Goal: Task Accomplishment & Management: Manage account settings

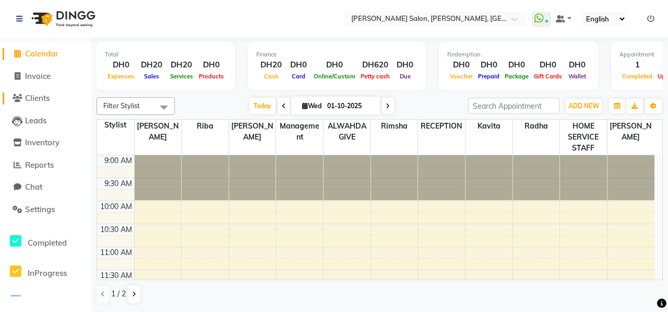
click at [41, 99] on span "Clients" at bounding box center [37, 98] width 25 height 10
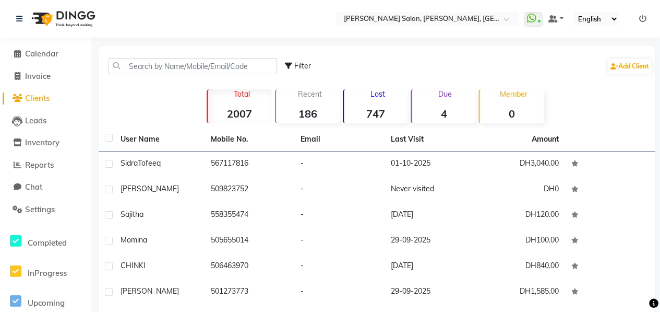
click at [398, 110] on strong "747" at bounding box center [376, 113] width 64 height 13
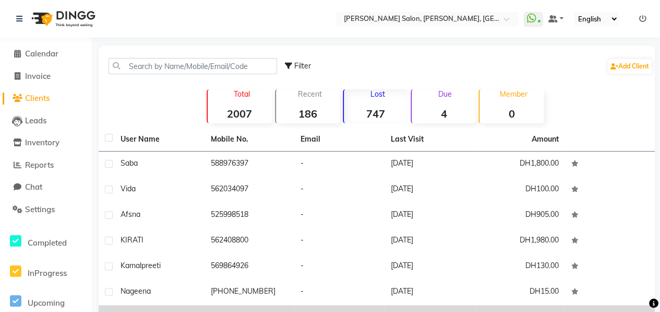
scroll to position [140, 0]
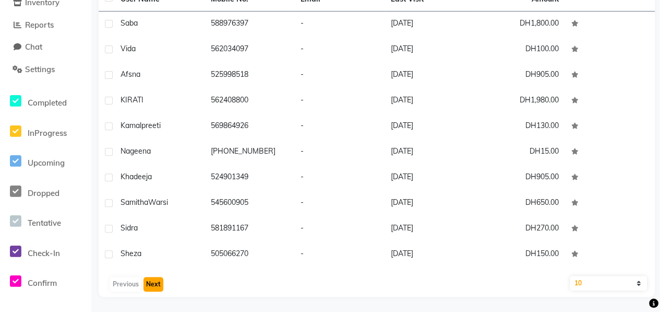
click at [153, 284] on button "Next" at bounding box center [154, 284] width 20 height 15
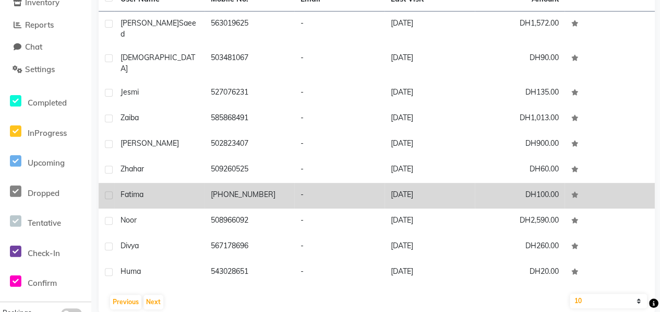
click at [194, 187] on td "Fatima" at bounding box center [159, 196] width 90 height 26
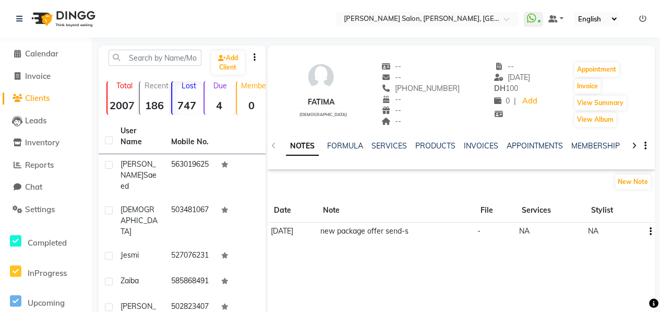
scroll to position [198, 0]
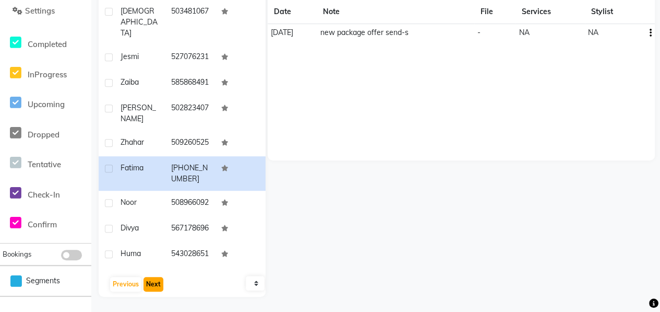
click at [150, 291] on button "Next" at bounding box center [154, 284] width 20 height 15
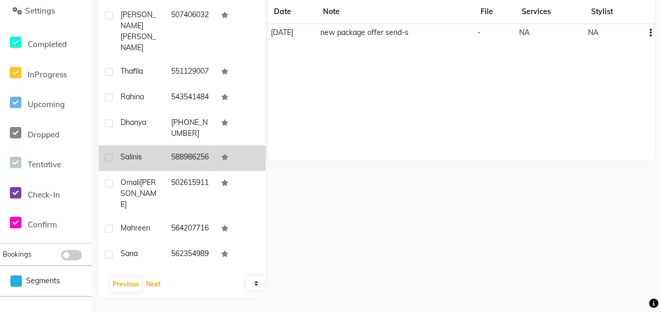
scroll to position [66, 0]
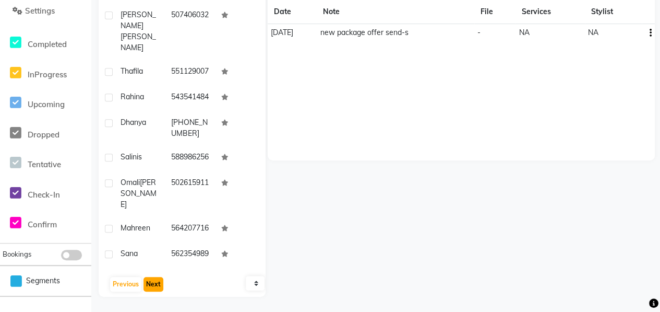
click at [150, 283] on button "Next" at bounding box center [154, 284] width 20 height 15
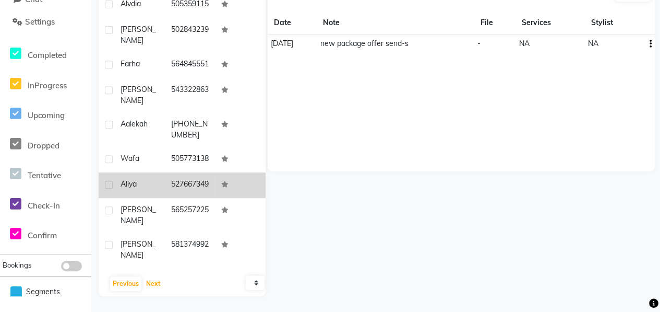
scroll to position [44, 0]
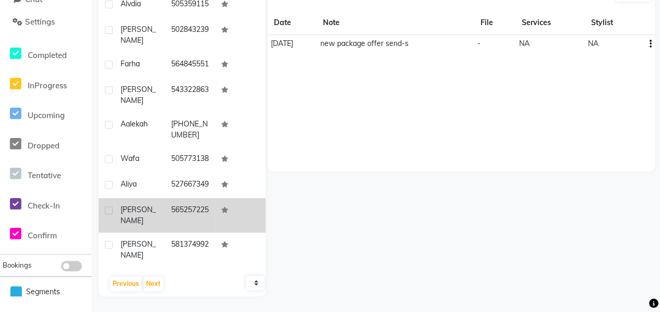
click at [157, 221] on td "[PERSON_NAME]" at bounding box center [139, 215] width 51 height 34
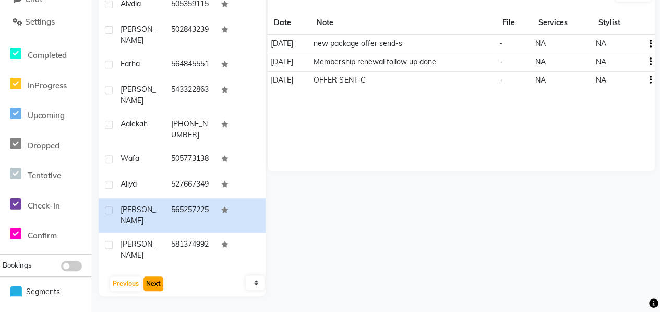
click at [153, 286] on button "Next" at bounding box center [154, 283] width 20 height 15
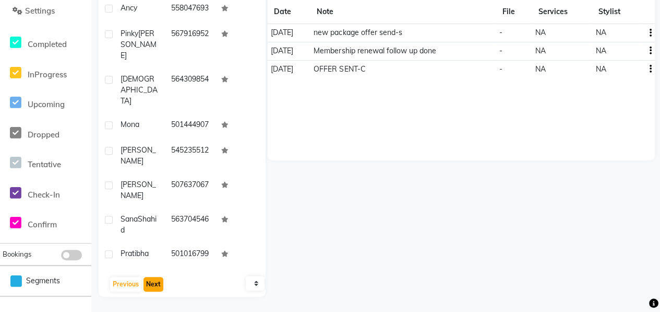
click at [156, 280] on button "Next" at bounding box center [154, 284] width 20 height 15
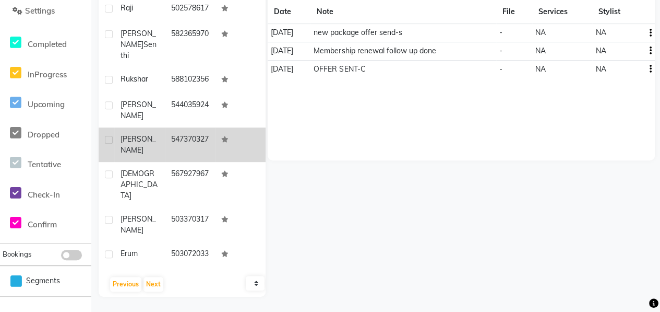
click at [138, 153] on td "[PERSON_NAME]" at bounding box center [139, 144] width 51 height 34
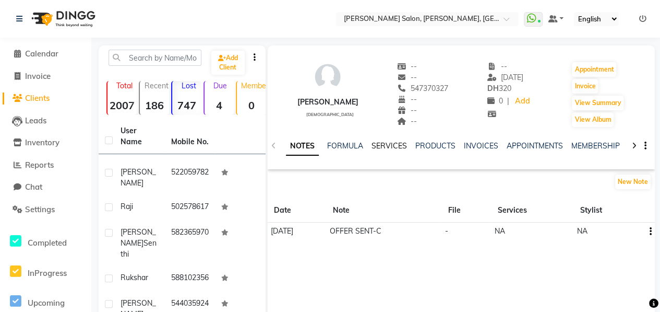
click at [374, 147] on link "SERVICES" at bounding box center [389, 145] width 35 height 9
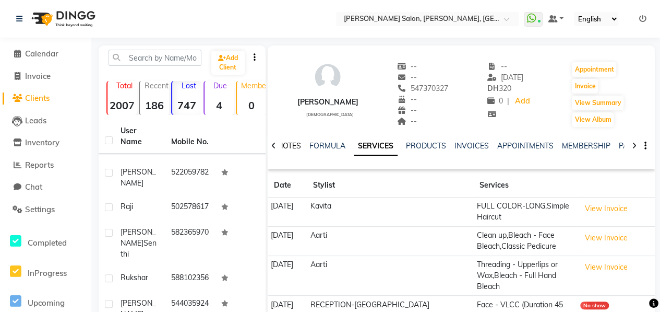
click at [291, 144] on link "NOTES" at bounding box center [289, 145] width 23 height 9
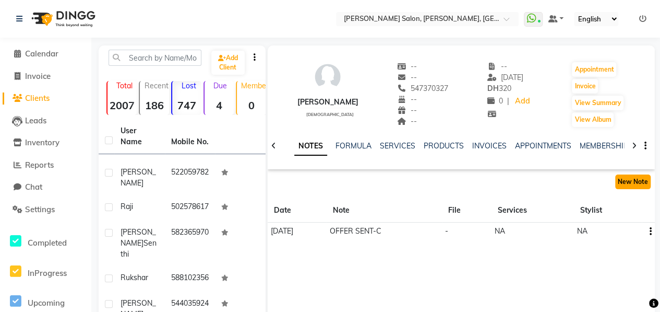
click at [641, 180] on button "New Note" at bounding box center [632, 181] width 35 height 15
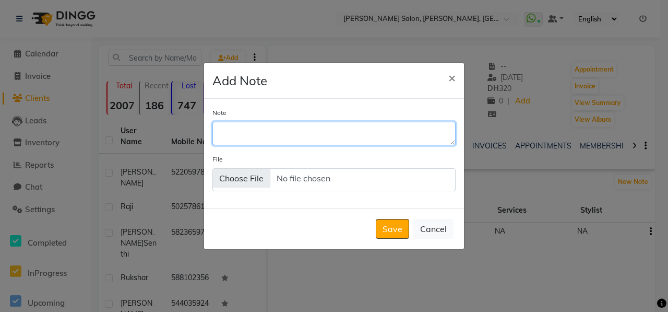
click at [318, 128] on textarea "Note" at bounding box center [333, 133] width 243 height 23
type textarea "package offer send-s"
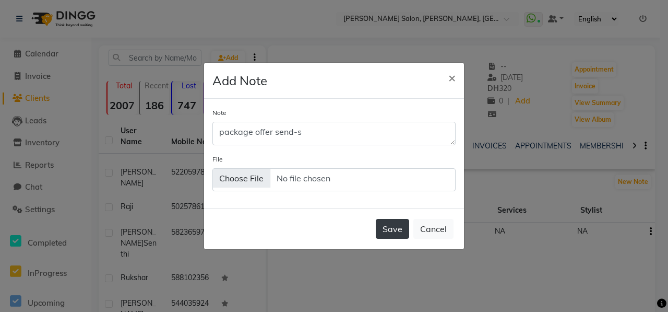
click at [393, 229] on button "Save" at bounding box center [392, 229] width 33 height 20
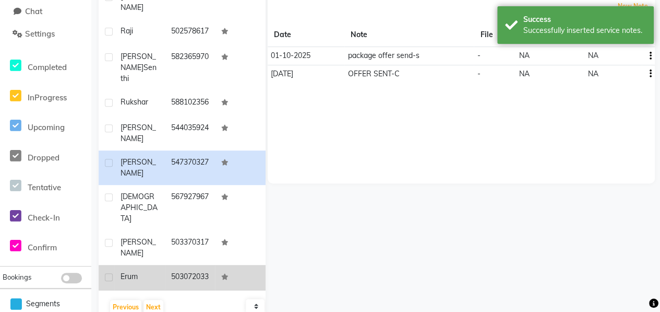
scroll to position [198, 0]
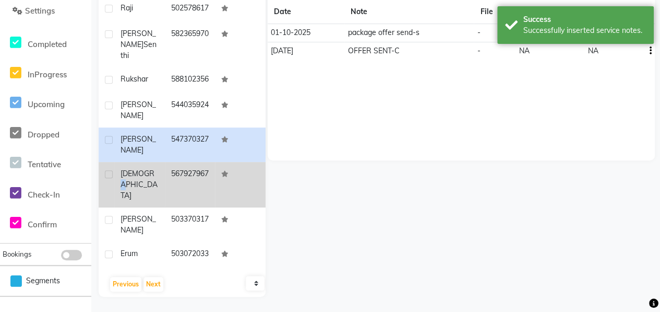
click at [148, 177] on span "[DEMOGRAPHIC_DATA]" at bounding box center [139, 184] width 37 height 31
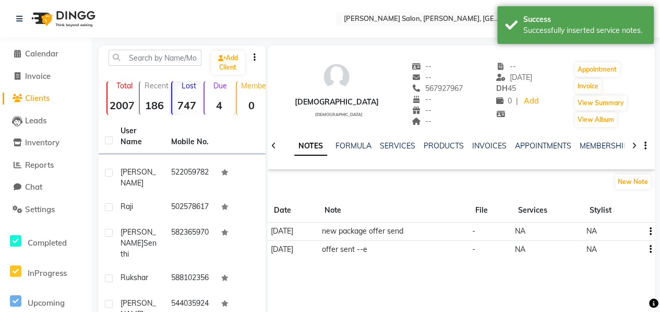
scroll to position [198, 0]
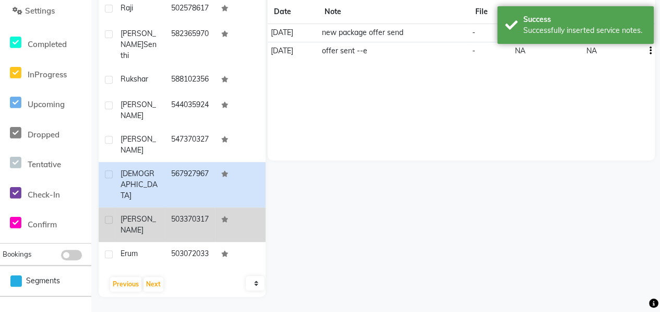
click at [144, 219] on td "[PERSON_NAME]" at bounding box center [139, 224] width 51 height 34
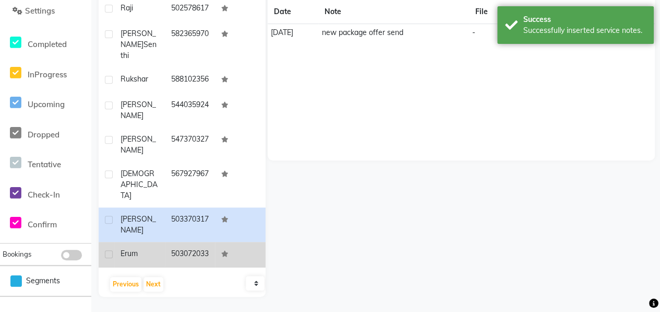
click at [150, 248] on div "Erum" at bounding box center [140, 253] width 38 height 11
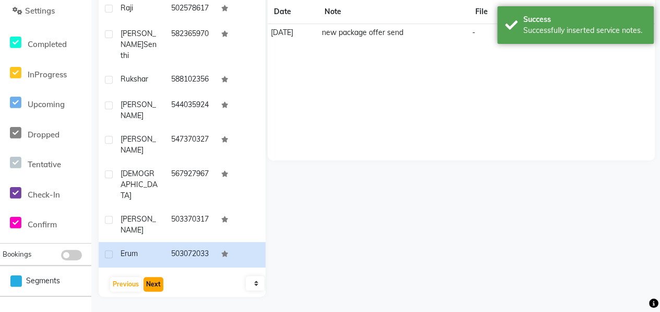
click at [154, 286] on button "Next" at bounding box center [154, 284] width 20 height 15
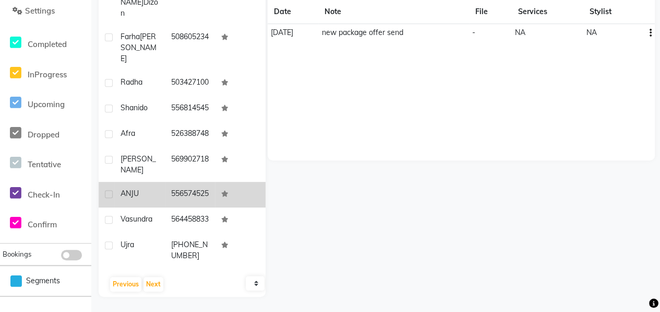
click at [138, 188] on span "ANJU" at bounding box center [130, 192] width 18 height 9
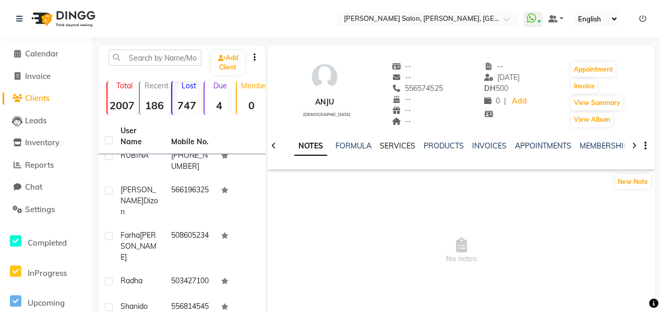
click at [397, 141] on link "SERVICES" at bounding box center [397, 145] width 35 height 9
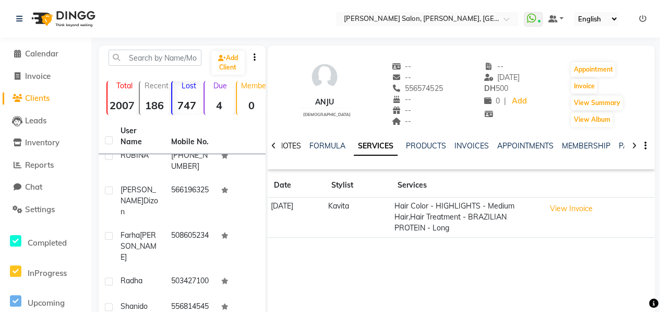
click at [291, 140] on div "NOTES" at bounding box center [289, 145] width 23 height 11
click at [296, 146] on link "NOTES" at bounding box center [289, 145] width 23 height 9
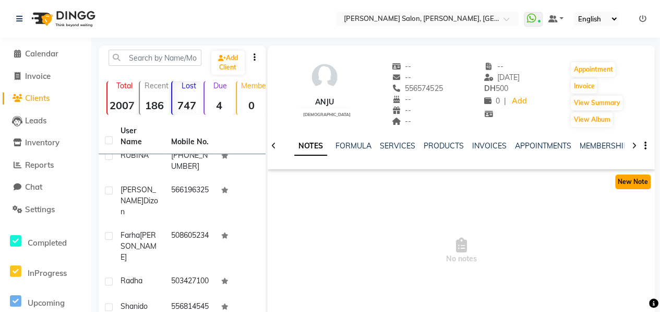
click at [636, 180] on button "New Note" at bounding box center [632, 181] width 35 height 15
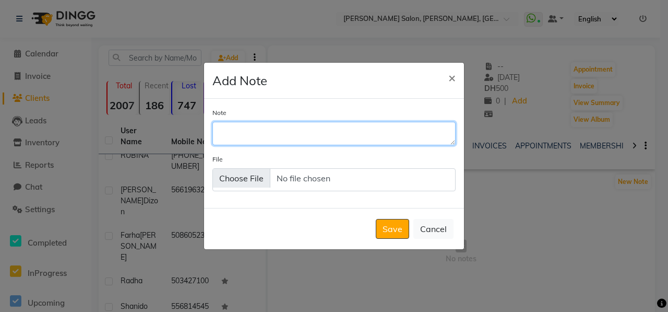
click at [269, 128] on textarea "Note" at bounding box center [333, 133] width 243 height 23
type textarea "new package offer send-s"
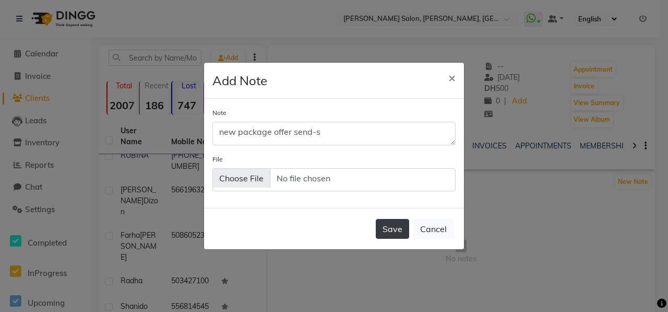
click at [402, 227] on button "Save" at bounding box center [392, 229] width 33 height 20
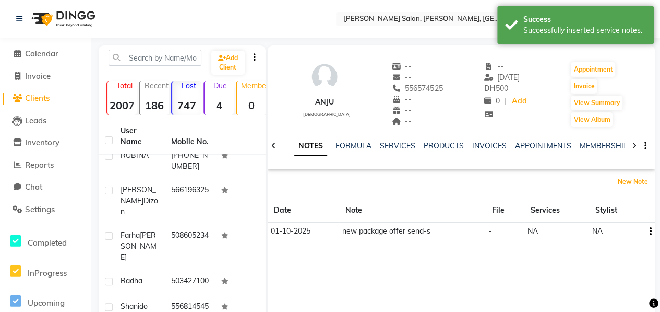
scroll to position [198, 0]
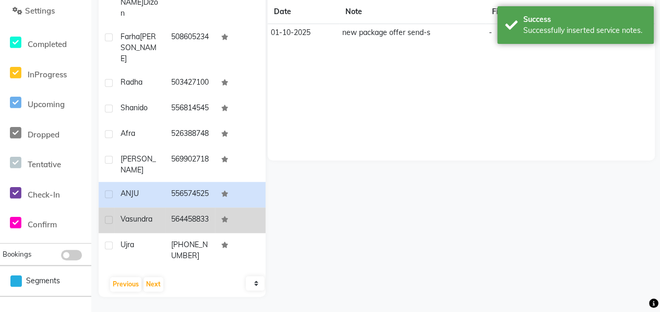
click at [154, 207] on td "Vasundra" at bounding box center [139, 220] width 51 height 26
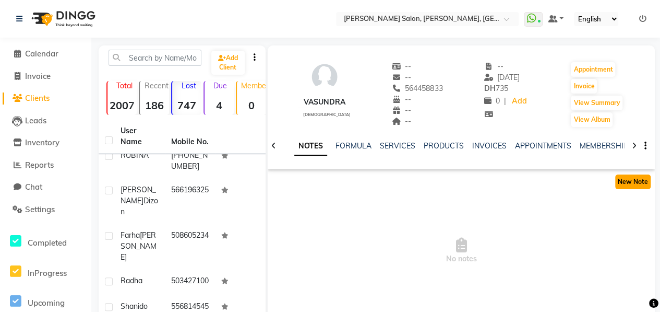
click at [620, 186] on button "New Note" at bounding box center [632, 181] width 35 height 15
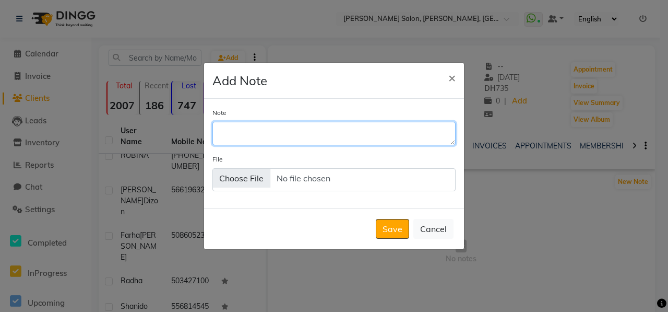
click at [259, 138] on textarea "Note" at bounding box center [333, 133] width 243 height 23
type textarea "new package offer send -s"
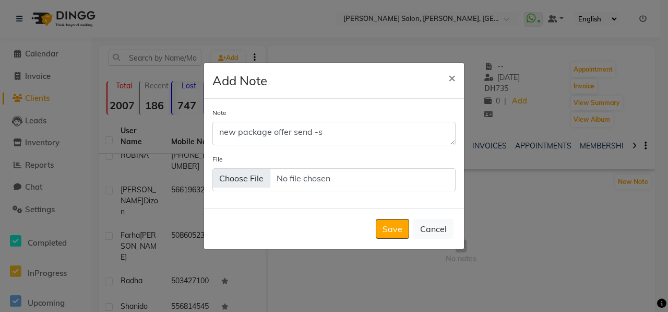
click at [391, 234] on button "Save" at bounding box center [392, 229] width 33 height 20
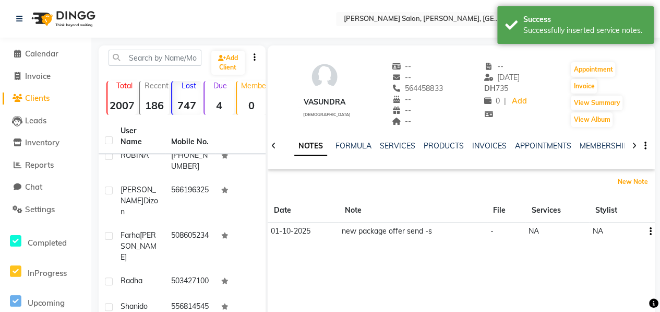
scroll to position [157, 0]
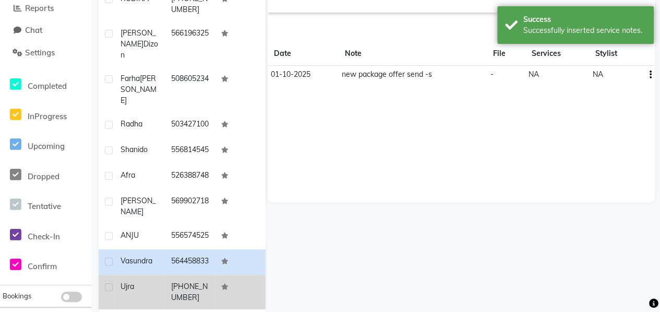
click at [146, 286] on td "ujra" at bounding box center [139, 292] width 51 height 34
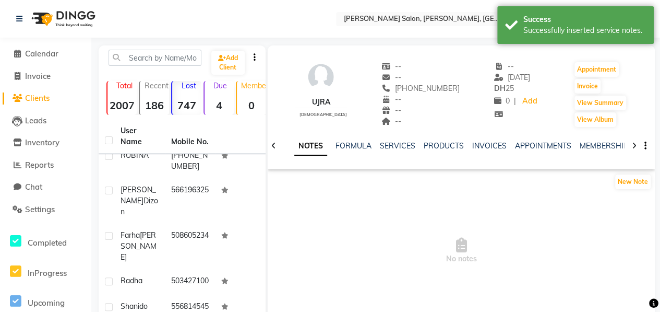
click at [400, 136] on div "NOTES FORMULA SERVICES PRODUCTS INVOICES APPOINTMENTS MEMBERSHIP PACKAGES VOUCH…" at bounding box center [461, 146] width 387 height 36
click at [391, 145] on link "SERVICES" at bounding box center [397, 145] width 35 height 9
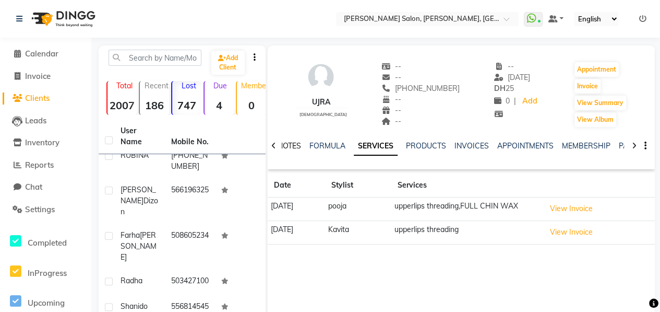
click at [289, 146] on link "NOTES" at bounding box center [289, 145] width 23 height 9
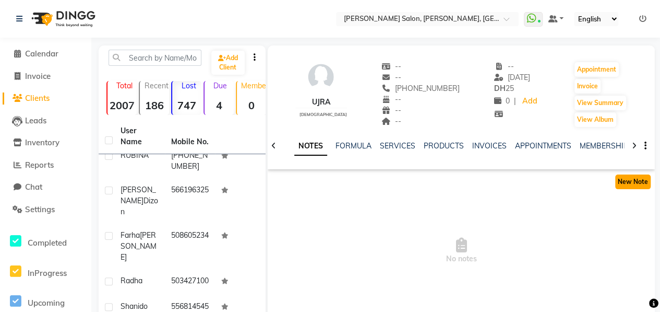
click at [636, 184] on button "New Note" at bounding box center [632, 181] width 35 height 15
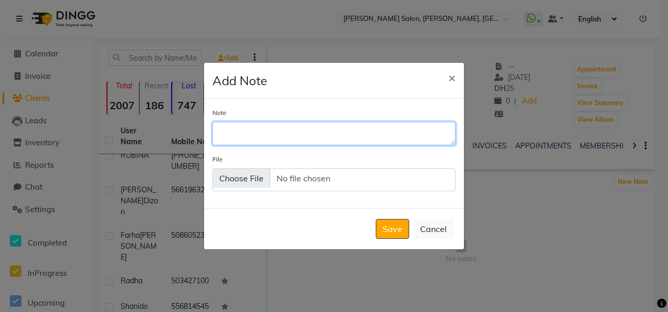
click at [295, 130] on textarea "Note" at bounding box center [333, 133] width 243 height 23
type textarea "package offer send-s"
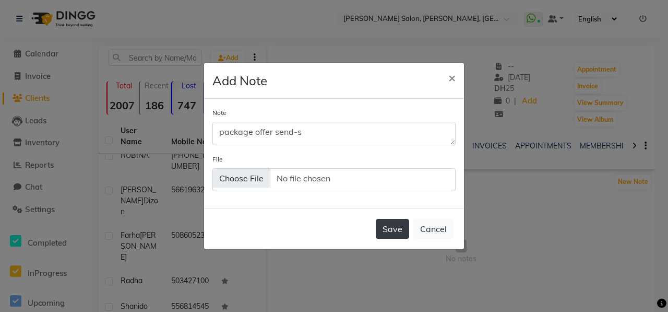
click at [394, 236] on button "Save" at bounding box center [392, 229] width 33 height 20
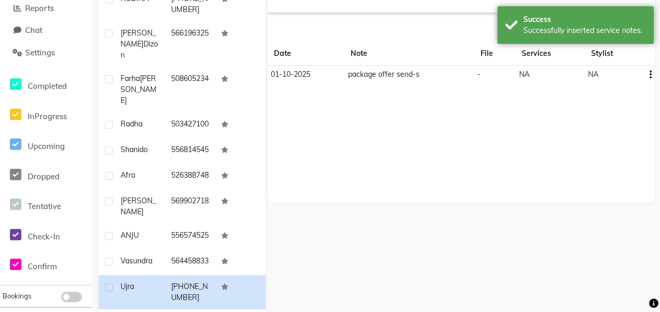
scroll to position [198, 0]
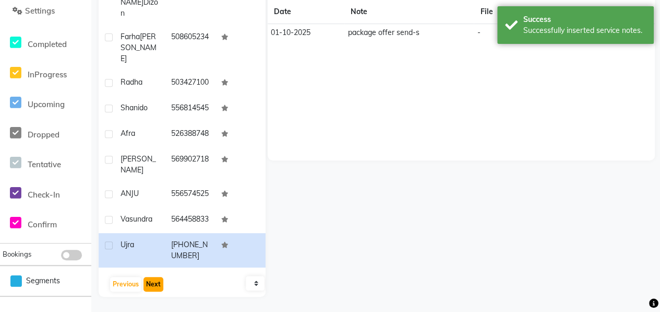
click at [150, 282] on button "Next" at bounding box center [154, 284] width 20 height 15
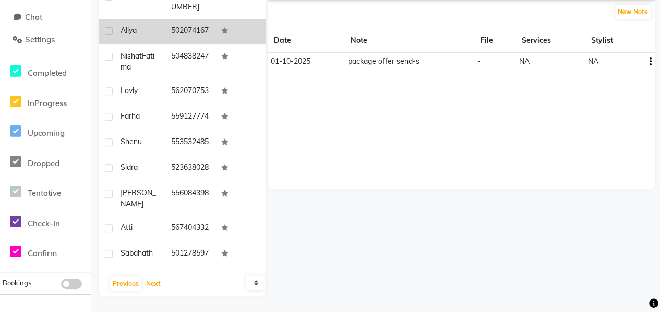
scroll to position [0, 0]
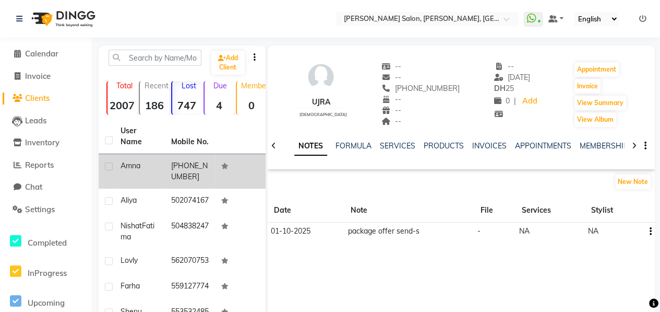
click at [146, 176] on td "Amna" at bounding box center [139, 171] width 51 height 34
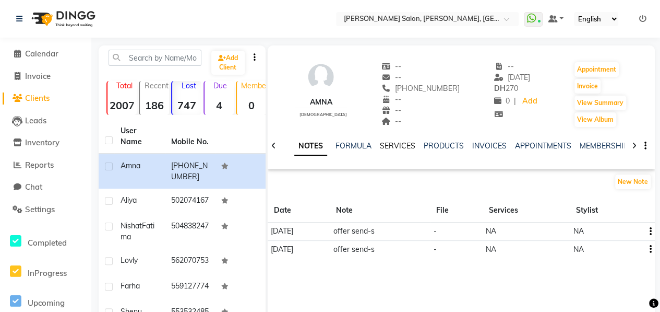
click at [389, 146] on link "SERVICES" at bounding box center [397, 145] width 35 height 9
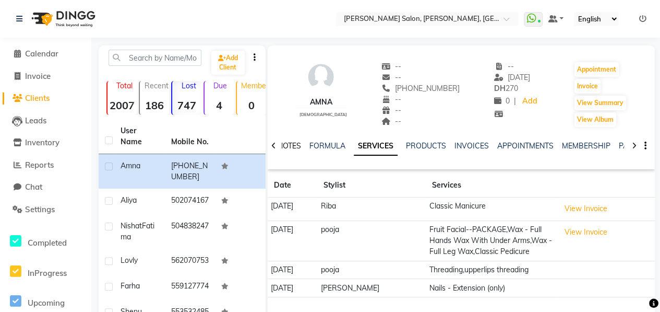
click at [290, 146] on link "NOTES" at bounding box center [289, 145] width 23 height 9
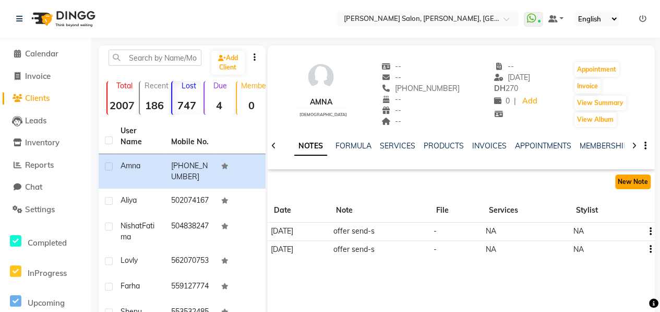
click at [631, 184] on button "New Note" at bounding box center [632, 181] width 35 height 15
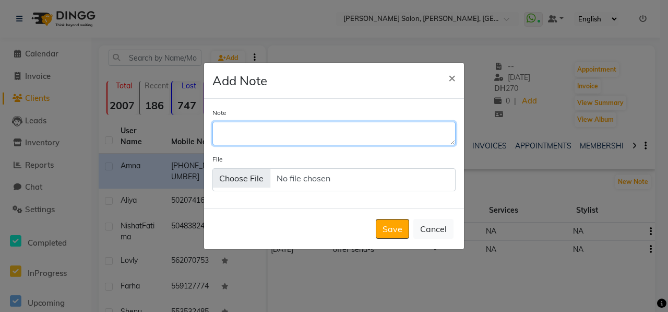
click at [299, 141] on textarea "Note" at bounding box center [333, 133] width 243 height 23
type textarea "package offer send-s"
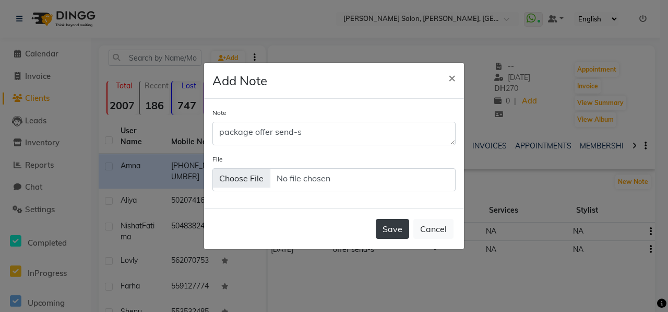
click at [393, 232] on button "Save" at bounding box center [392, 229] width 33 height 20
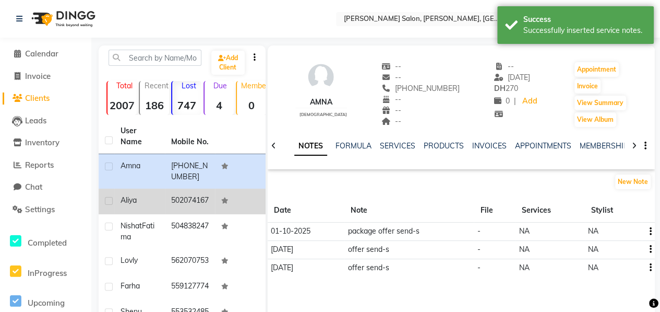
click at [153, 206] on div "Aliya" at bounding box center [140, 200] width 38 height 11
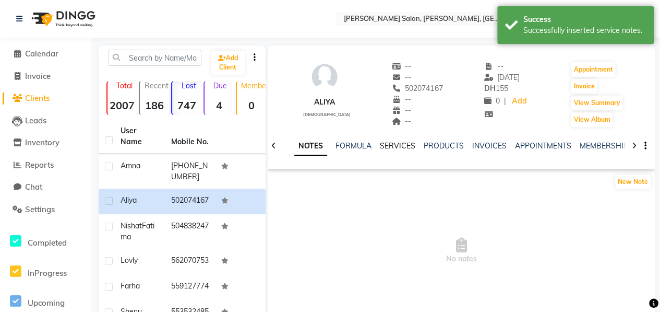
click at [407, 148] on link "SERVICES" at bounding box center [397, 145] width 35 height 9
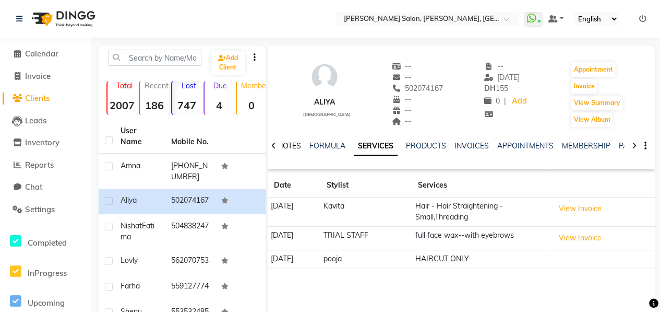
click at [294, 142] on link "NOTES" at bounding box center [289, 145] width 23 height 9
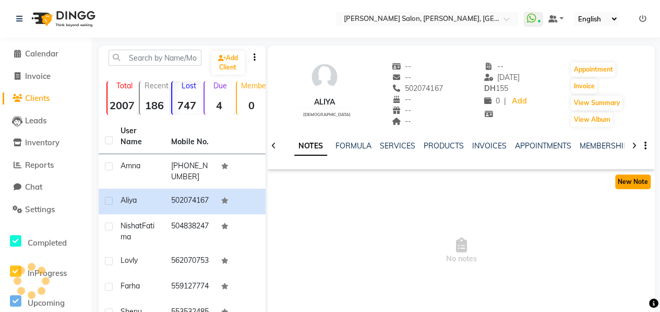
click at [637, 186] on button "New Note" at bounding box center [632, 181] width 35 height 15
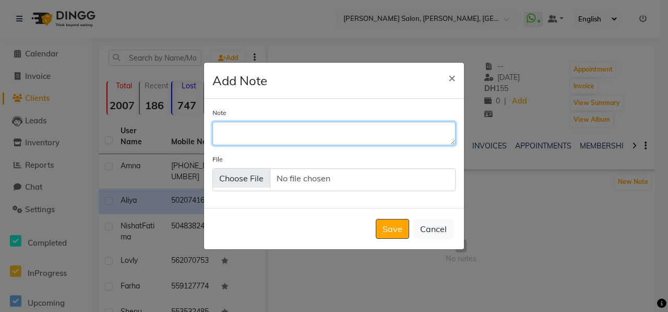
click at [350, 131] on textarea "Note" at bounding box center [333, 133] width 243 height 23
type textarea "package offer send-s"
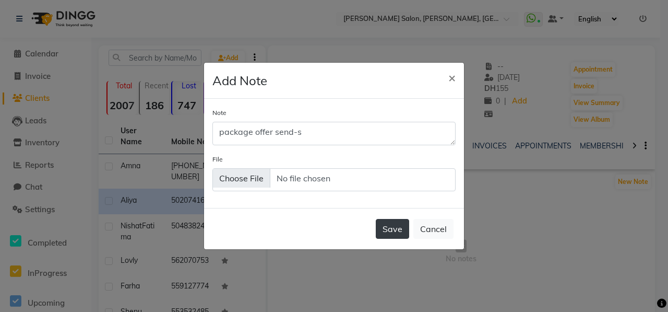
click at [402, 229] on button "Save" at bounding box center [392, 229] width 33 height 20
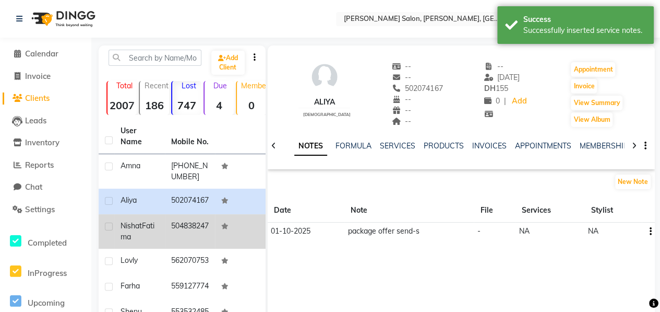
click at [154, 242] on div "[PERSON_NAME]" at bounding box center [140, 231] width 38 height 22
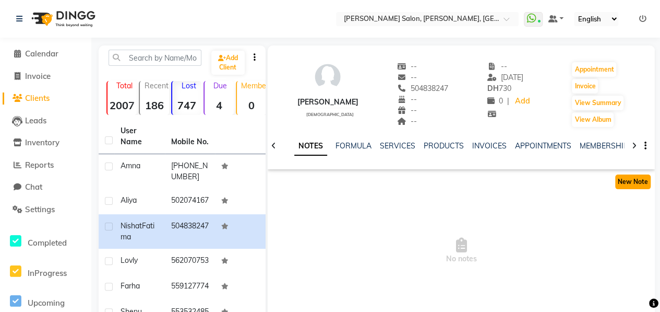
click at [632, 181] on button "New Note" at bounding box center [632, 181] width 35 height 15
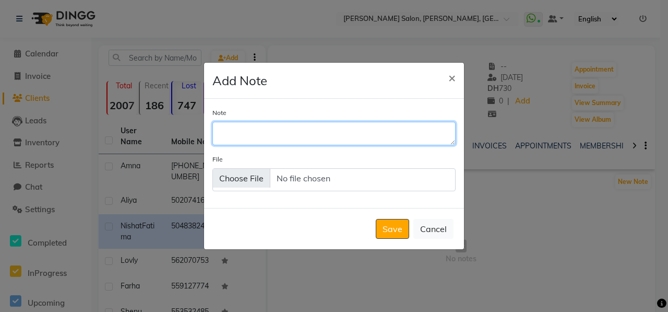
click at [247, 126] on textarea "Note" at bounding box center [333, 133] width 243 height 23
type textarea "package offer send-s"
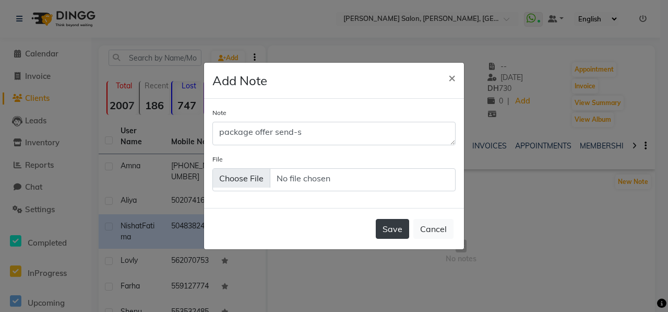
click at [397, 224] on button "Save" at bounding box center [392, 229] width 33 height 20
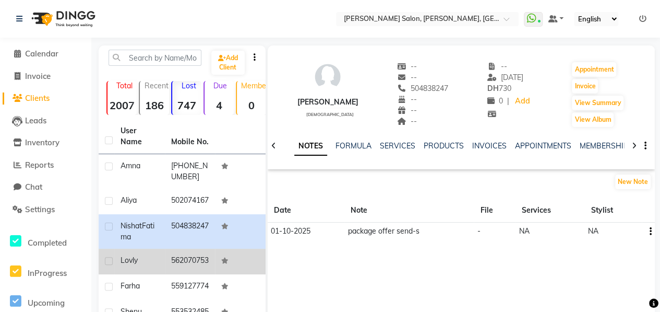
click at [151, 274] on td "Lovly" at bounding box center [139, 261] width 51 height 26
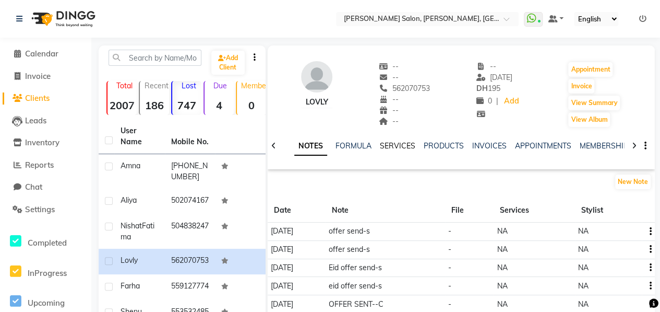
click at [397, 146] on link "SERVICES" at bounding box center [397, 145] width 35 height 9
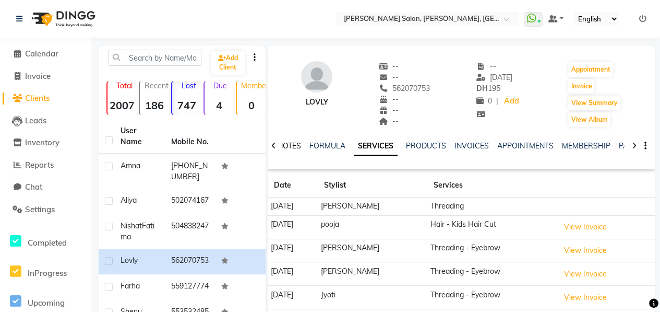
click at [290, 149] on link "NOTES" at bounding box center [289, 145] width 23 height 9
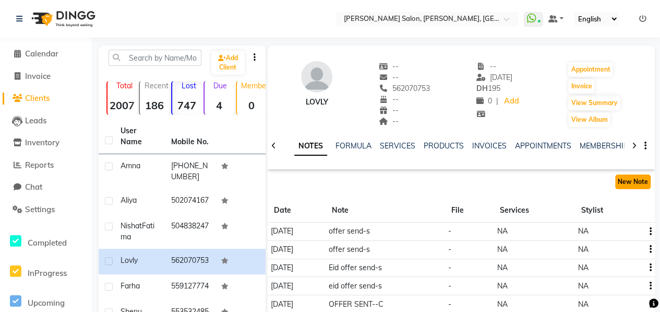
click at [630, 184] on button "New Note" at bounding box center [632, 181] width 35 height 15
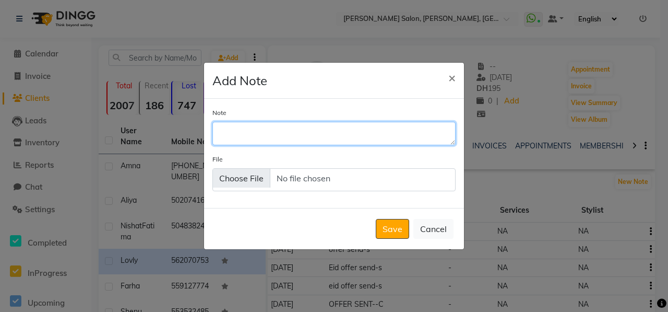
click at [281, 138] on textarea "Note" at bounding box center [333, 133] width 243 height 23
type textarea "package offer send-s"
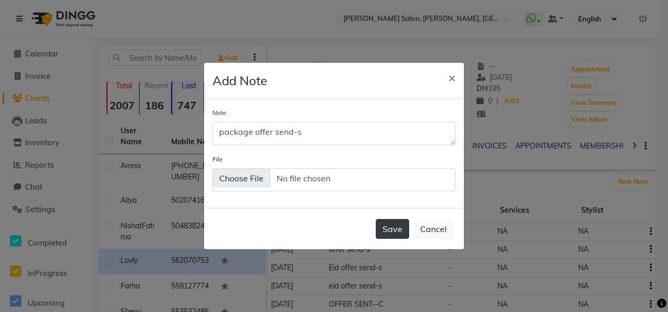
click at [395, 234] on button "Save" at bounding box center [392, 229] width 33 height 20
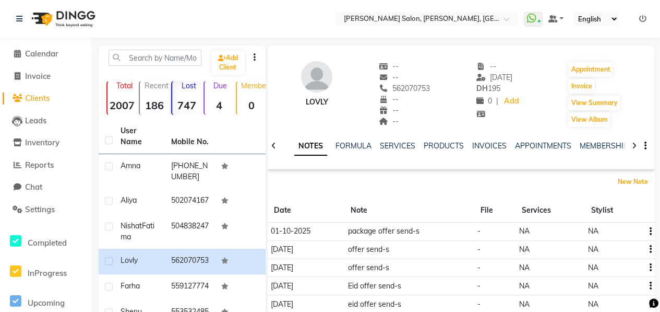
scroll to position [198, 0]
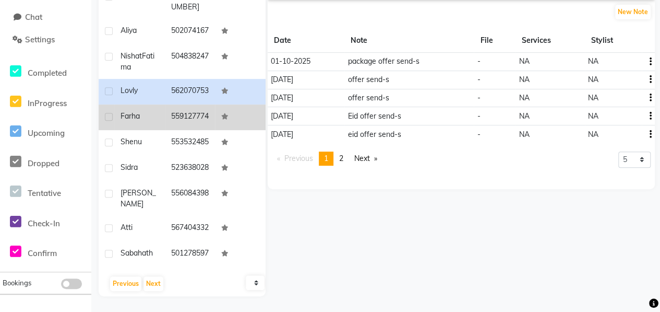
click at [155, 127] on td "Farha" at bounding box center [139, 117] width 51 height 26
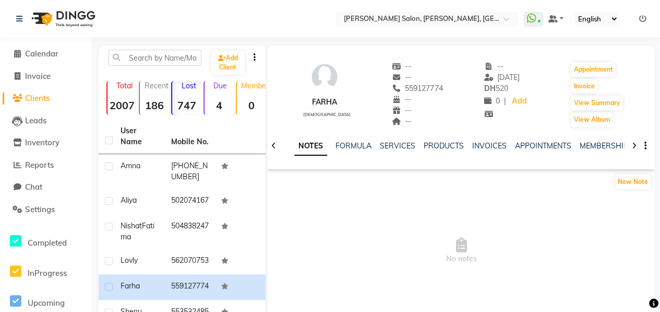
click at [650, 187] on div "New Note" at bounding box center [634, 181] width 41 height 17
click at [632, 183] on button "New Note" at bounding box center [632, 181] width 35 height 15
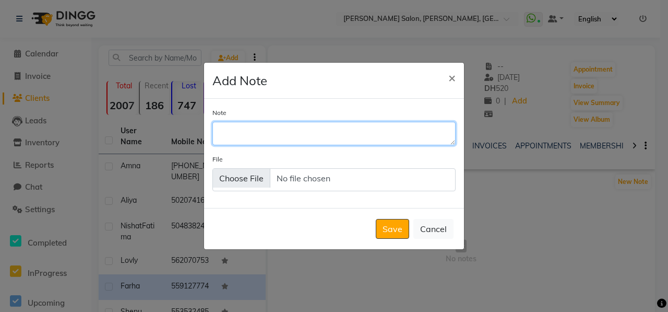
click at [298, 130] on textarea "Note" at bounding box center [333, 133] width 243 height 23
type textarea "package offer send-s"
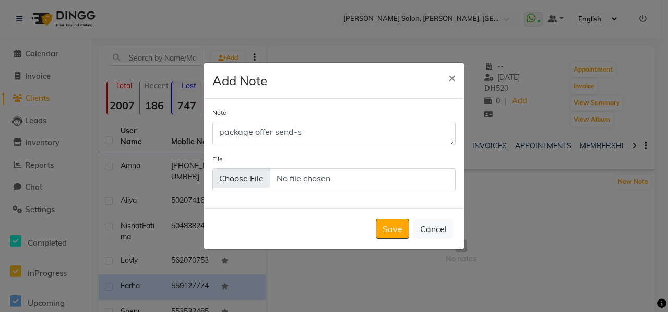
click at [403, 227] on button "Save" at bounding box center [392, 229] width 33 height 20
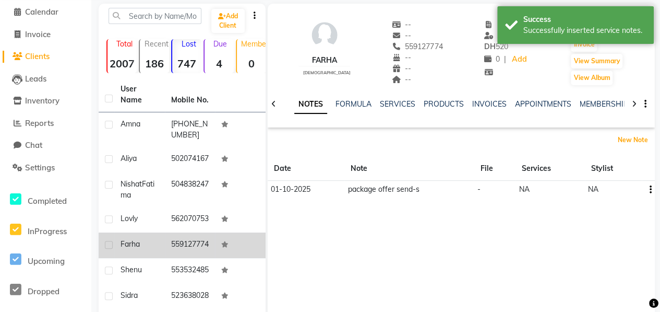
scroll to position [44, 0]
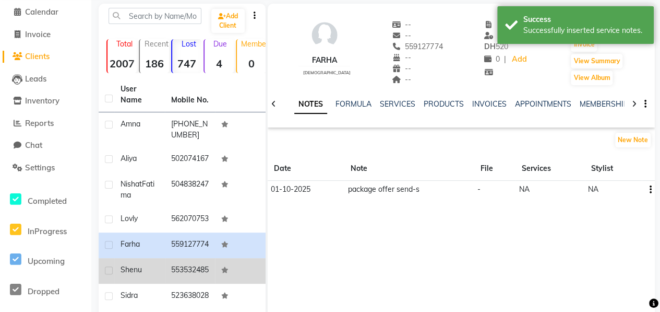
click at [158, 275] on td "Shenu" at bounding box center [139, 271] width 51 height 26
